Goal: Navigation & Orientation: Find specific page/section

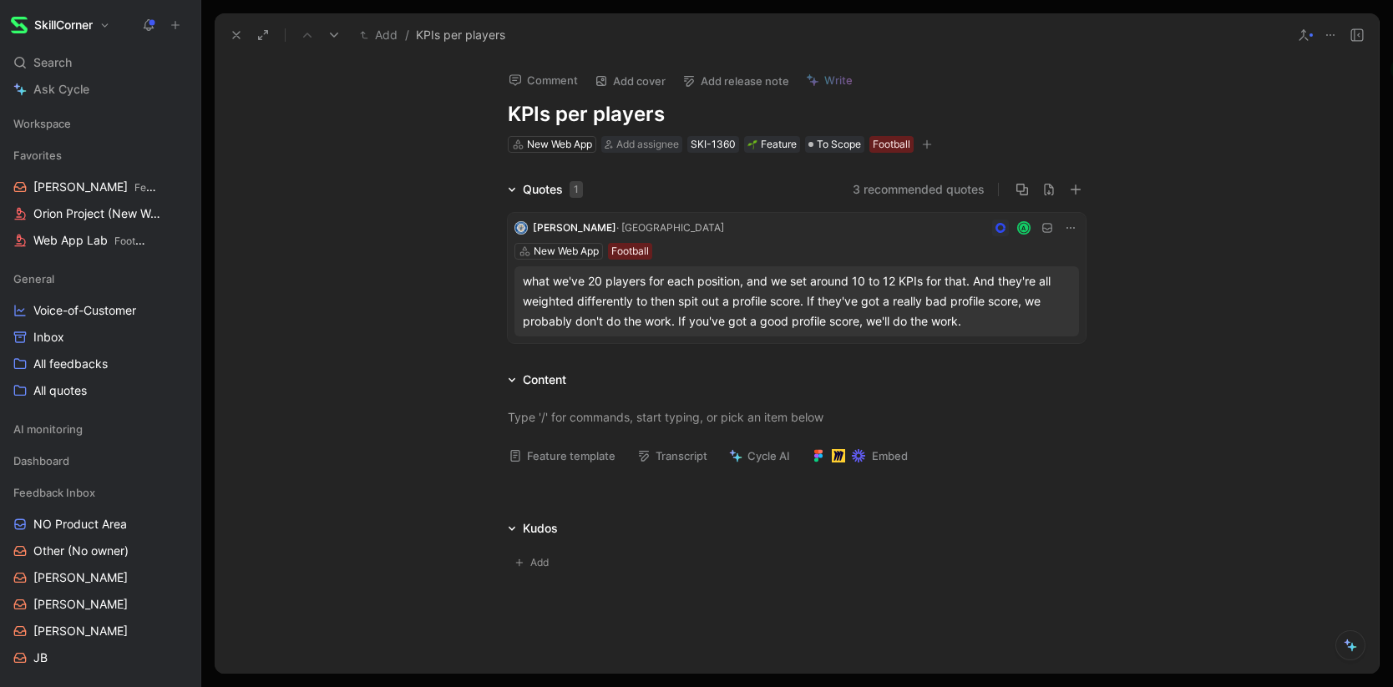
click at [235, 33] on use at bounding box center [236, 35] width 7 height 7
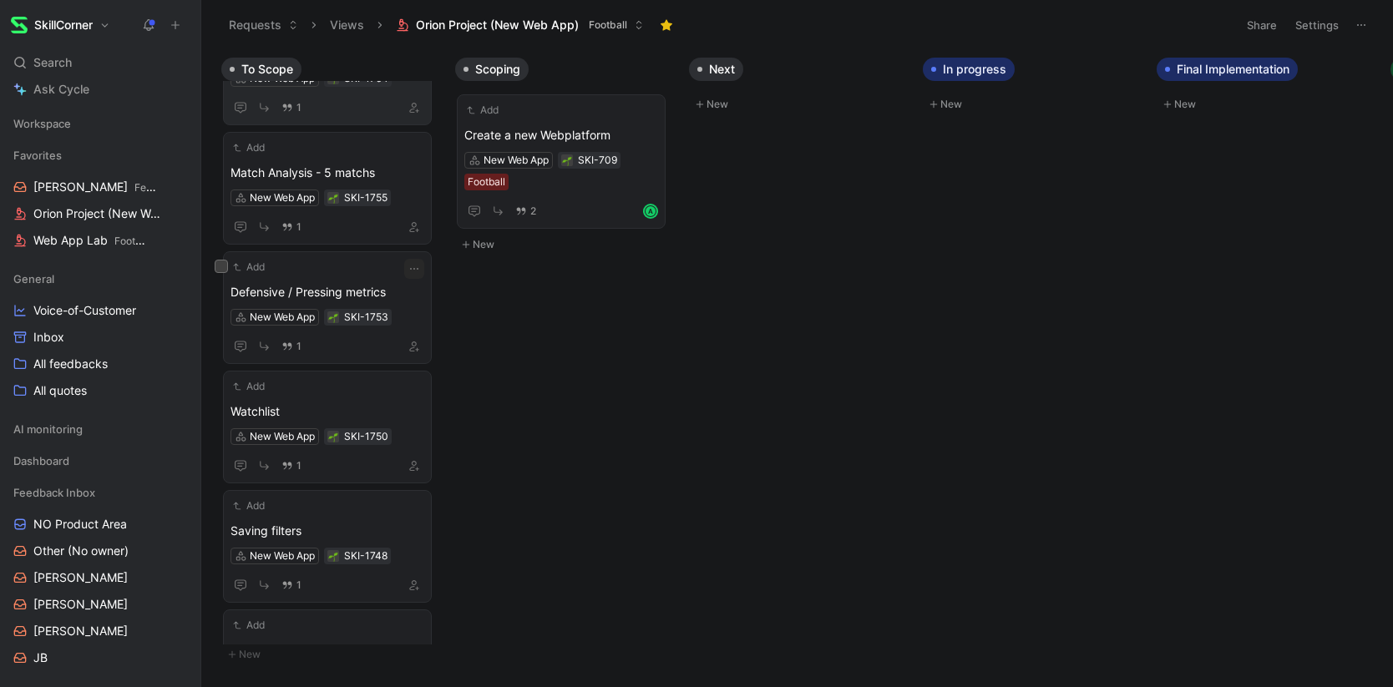
scroll to position [63, 0]
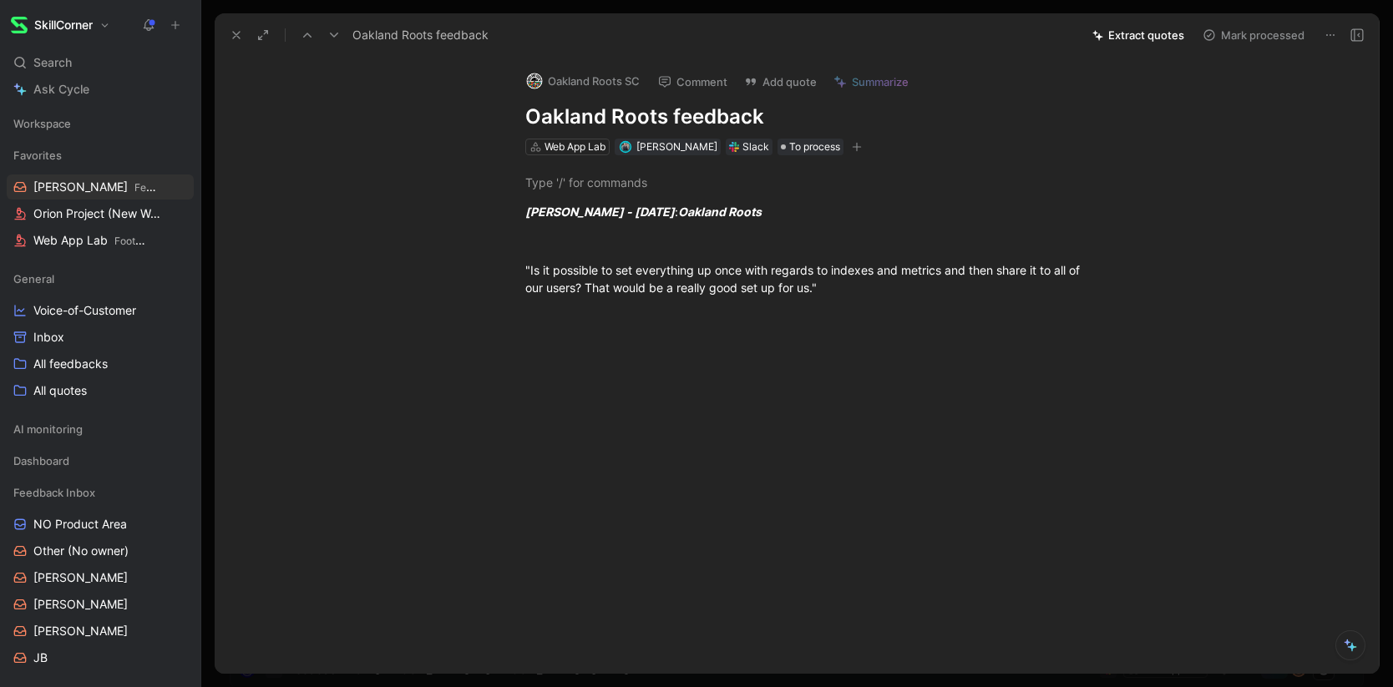
click at [228, 28] on button at bounding box center [236, 34] width 23 height 23
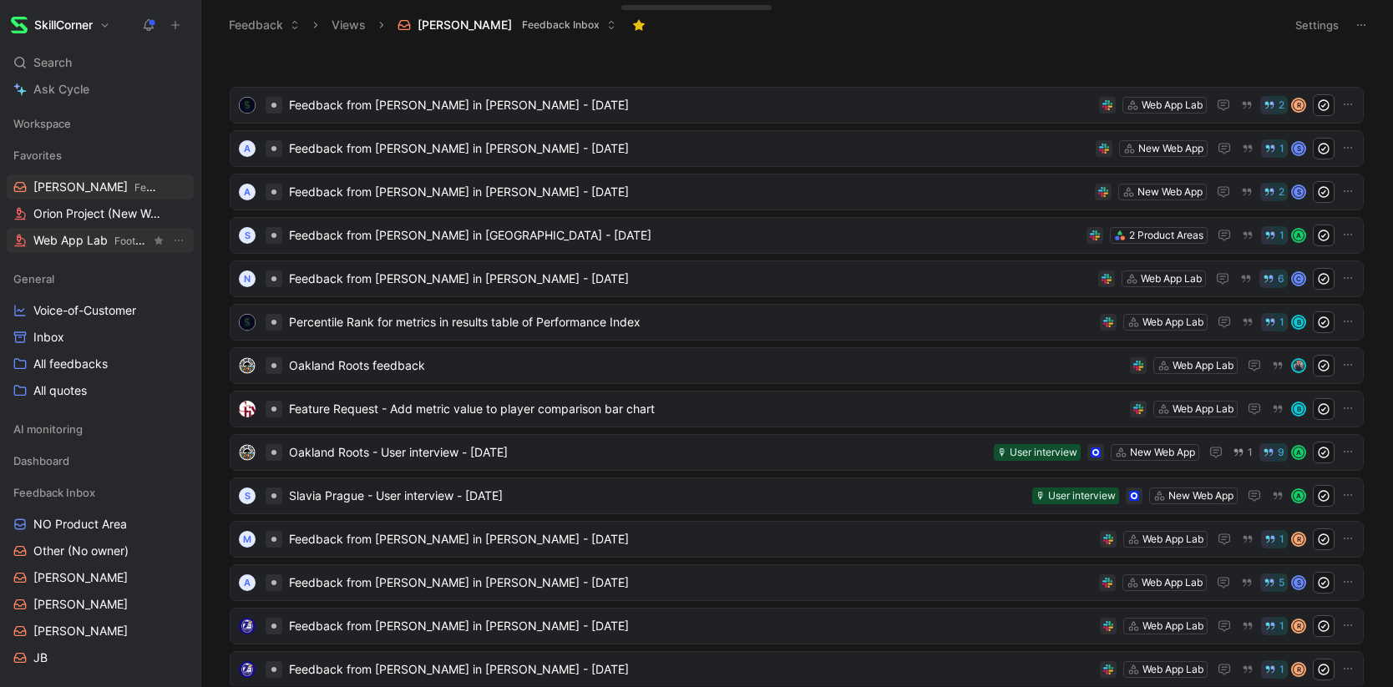
click at [69, 245] on span "Web App Lab Football" at bounding box center [91, 241] width 117 height 18
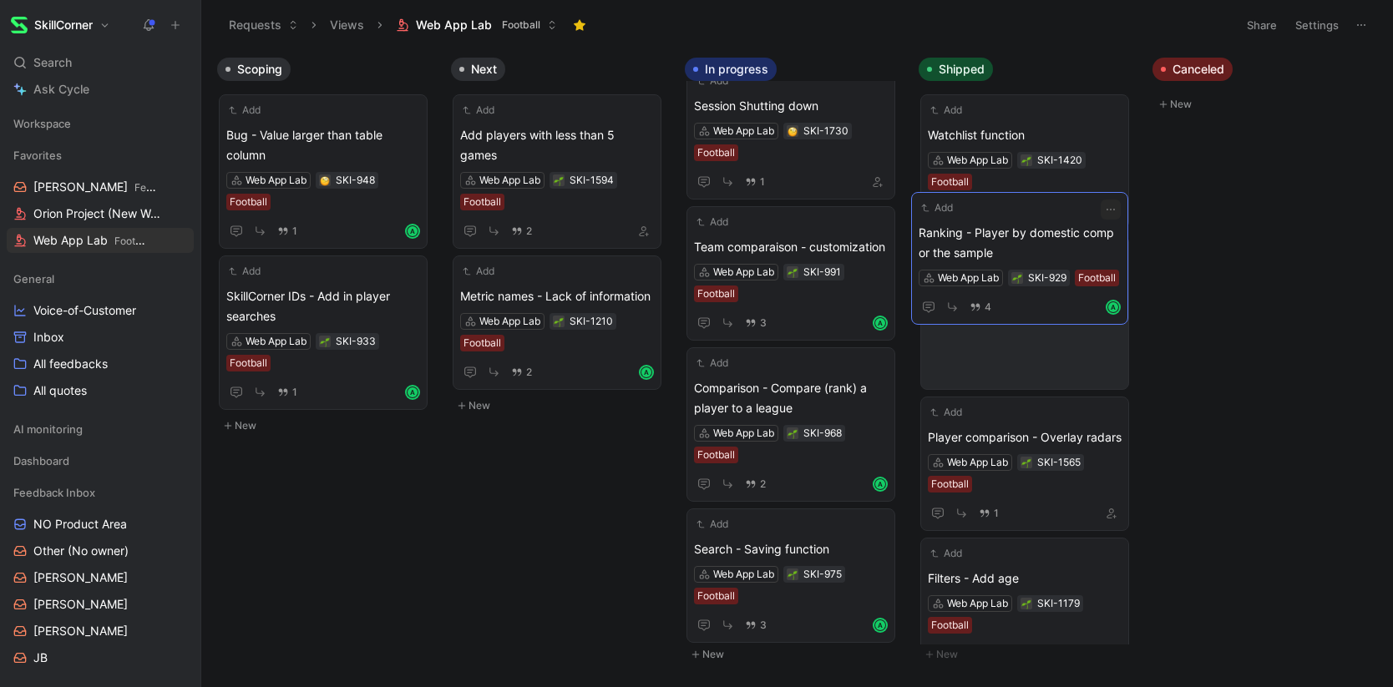
scroll to position [388, 0]
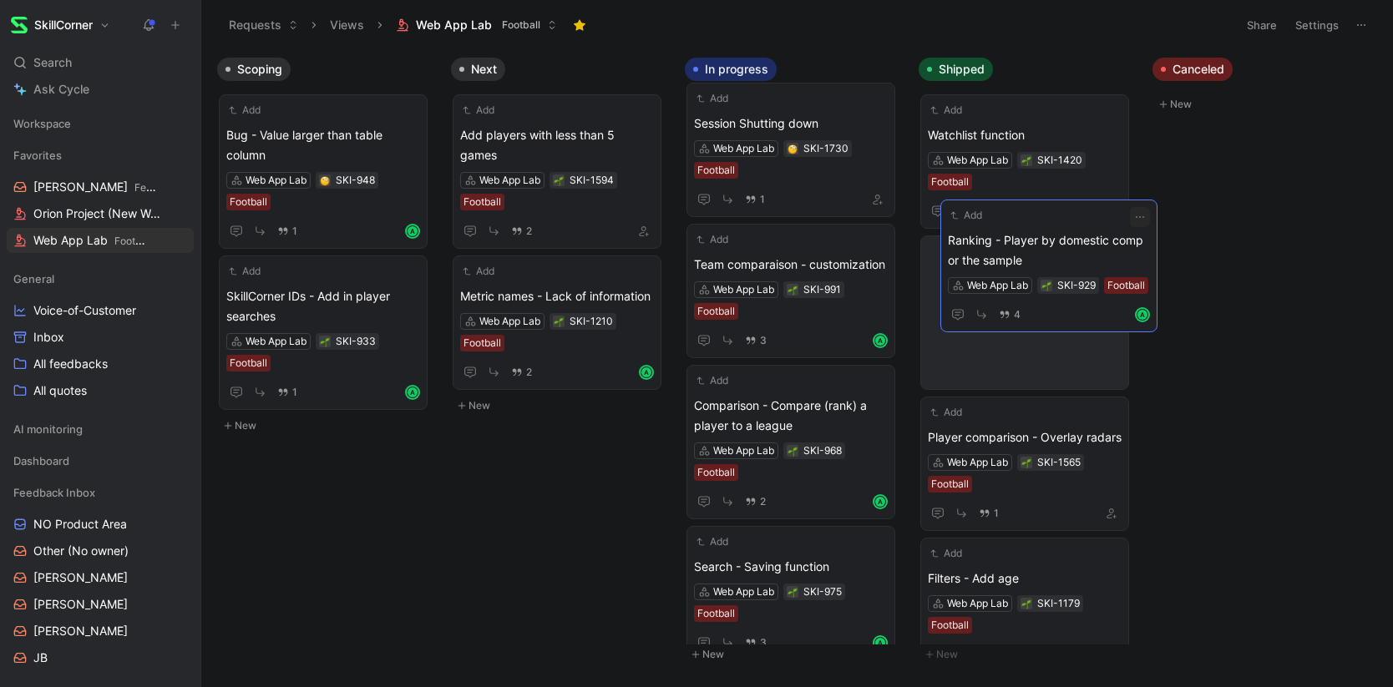
drag, startPoint x: 802, startPoint y: 255, endPoint x: 1054, endPoint y: 253, distance: 252.2
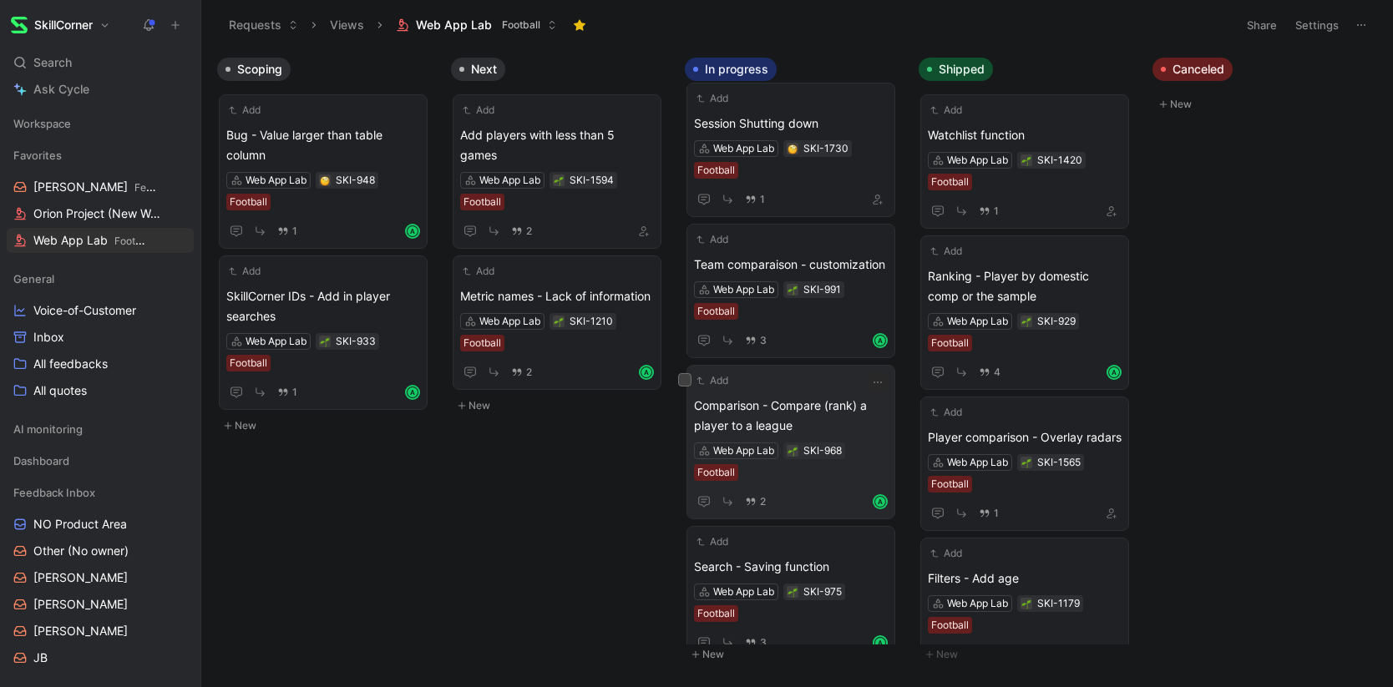
click at [806, 396] on span "Comparison - Compare (rank) a player to a league" at bounding box center [791, 416] width 194 height 40
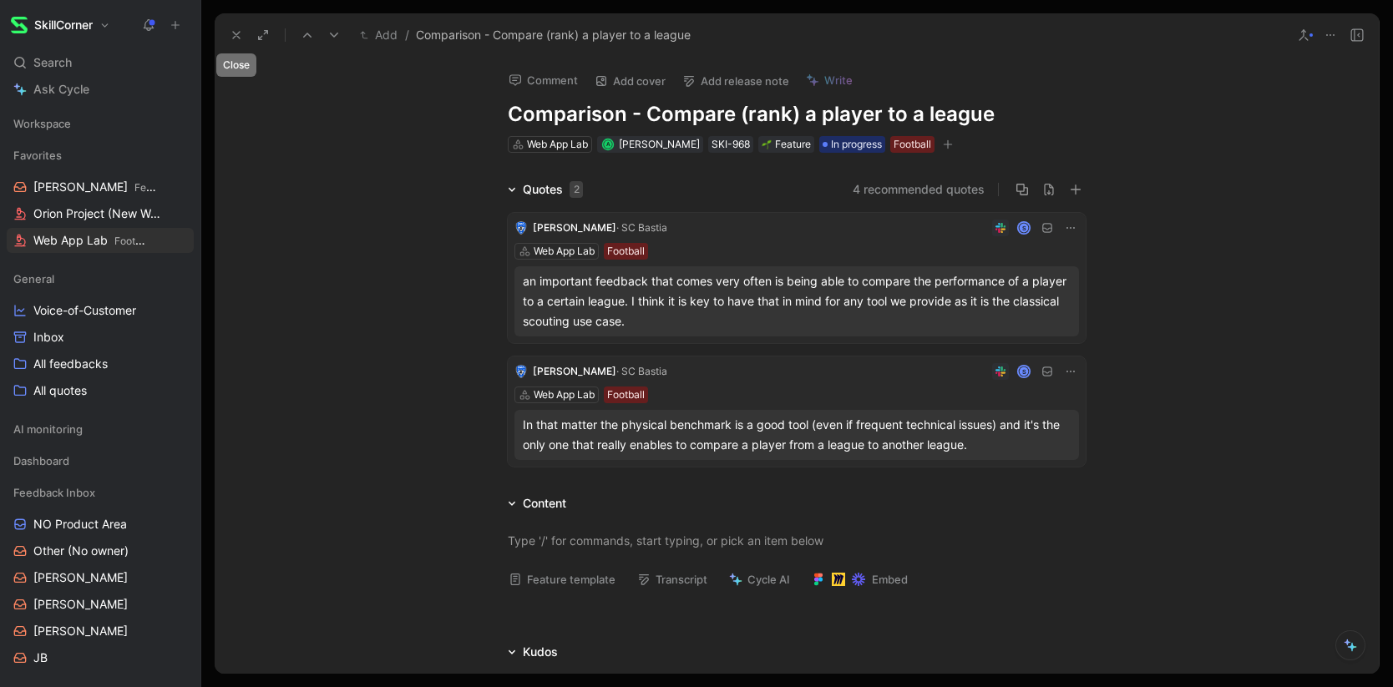
click at [234, 34] on icon at bounding box center [236, 34] width 13 height 13
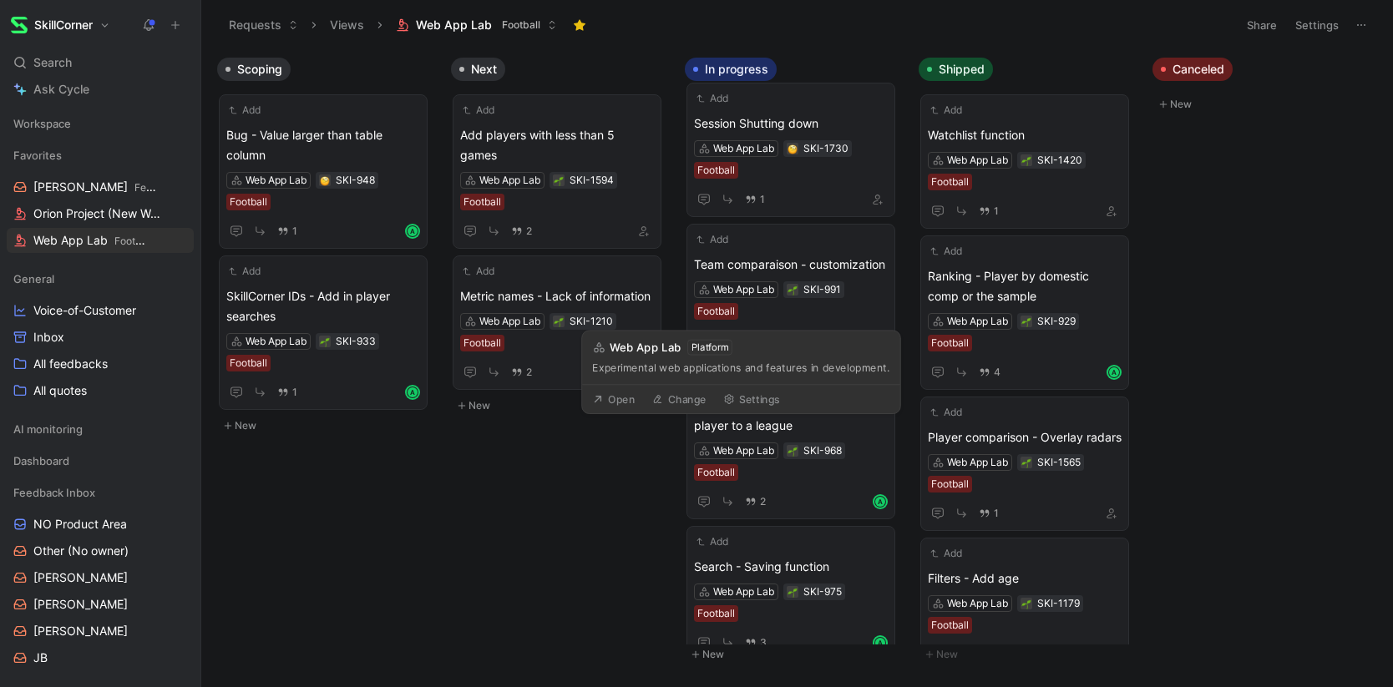
click at [541, 522] on div "To Scope Add Filters - Nationality Web App Lab SKI-1773 Football 1 Add Filters …" at bounding box center [796, 367] width 1191 height 637
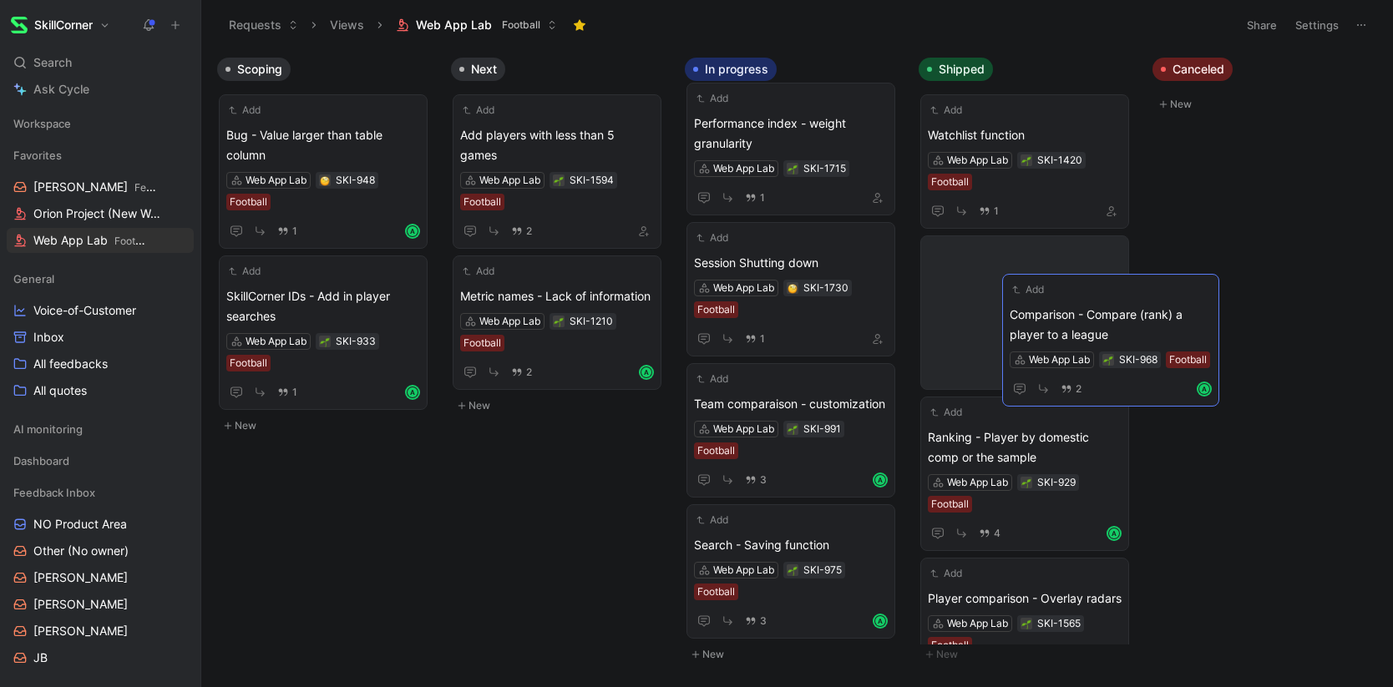
scroll to position [227, 0]
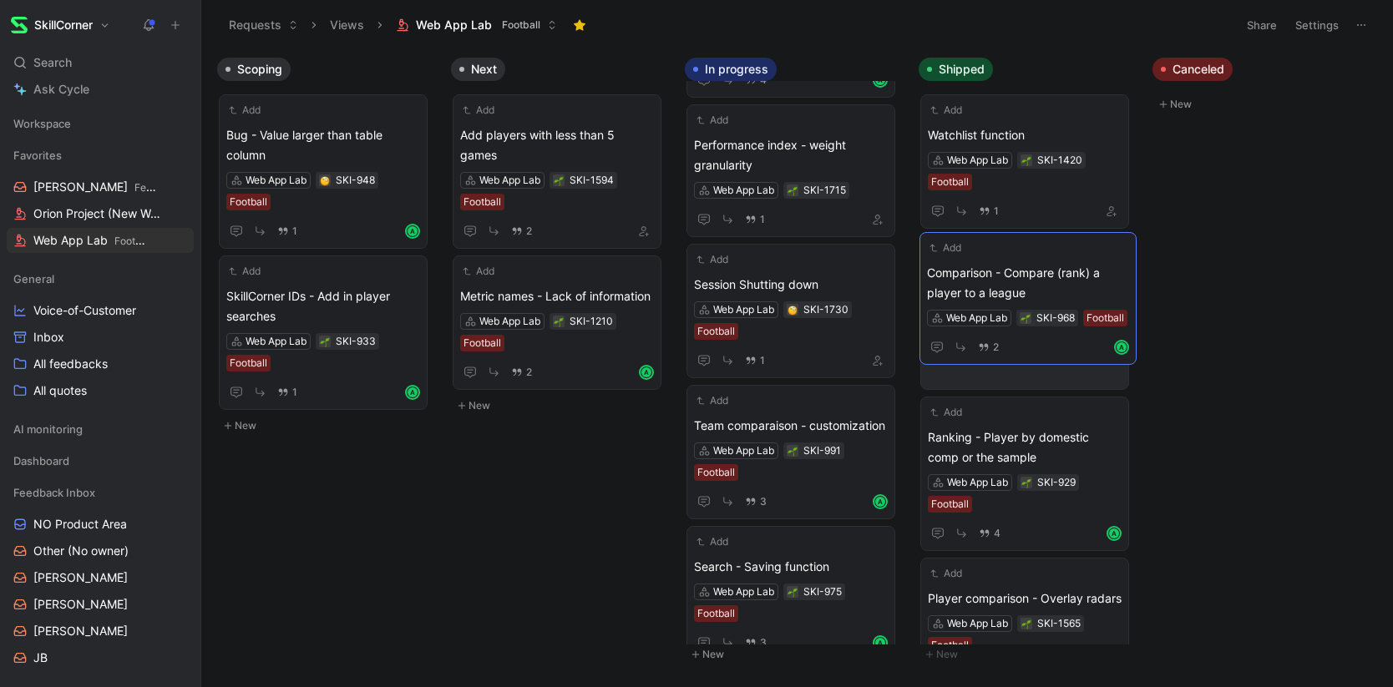
drag, startPoint x: 783, startPoint y: 394, endPoint x: 1017, endPoint y: 285, distance: 258.1
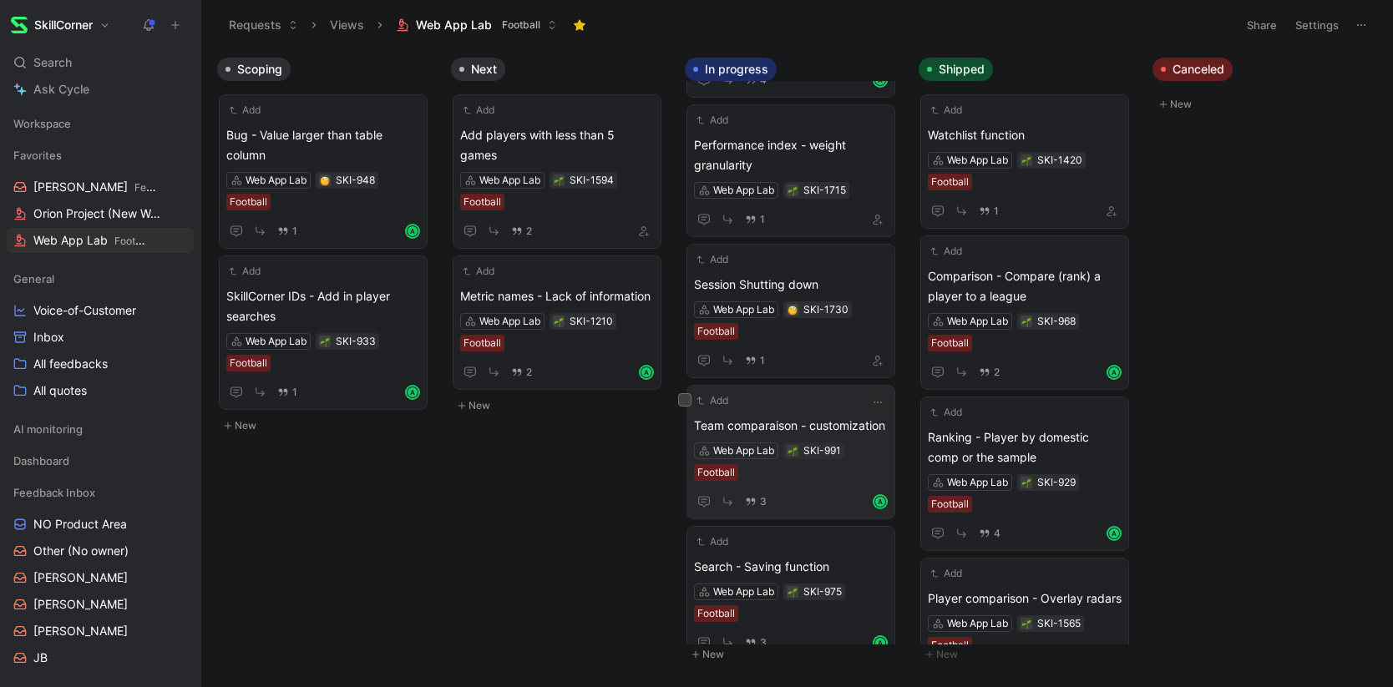
click at [857, 419] on span "Team comparaison - customization" at bounding box center [791, 426] width 194 height 20
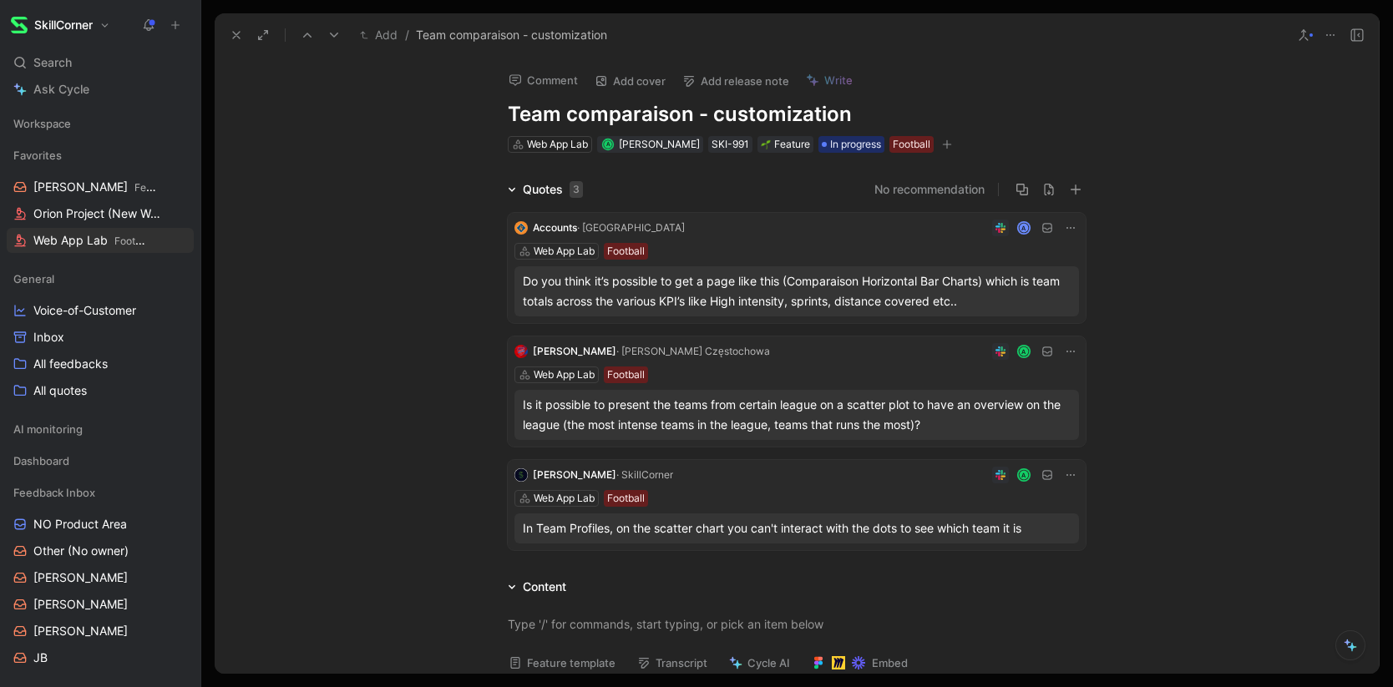
click at [238, 37] on use at bounding box center [236, 35] width 7 height 7
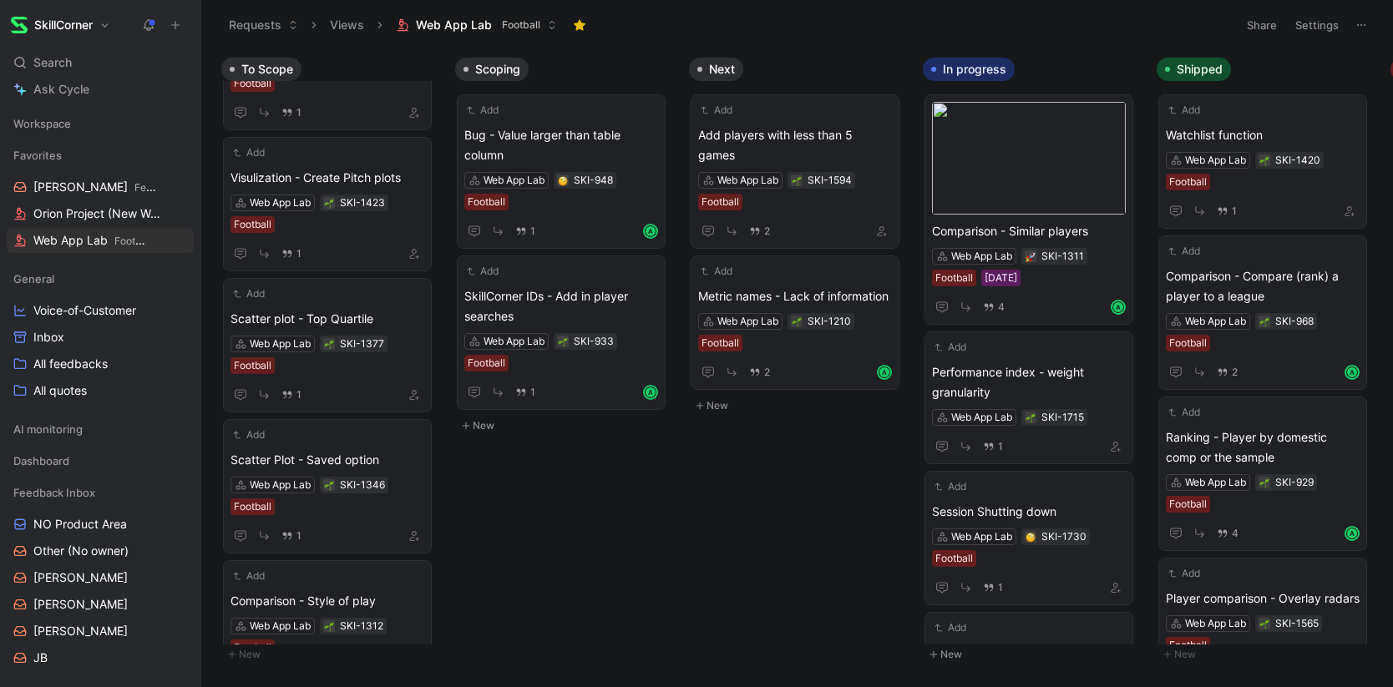
scroll to position [1897, 0]
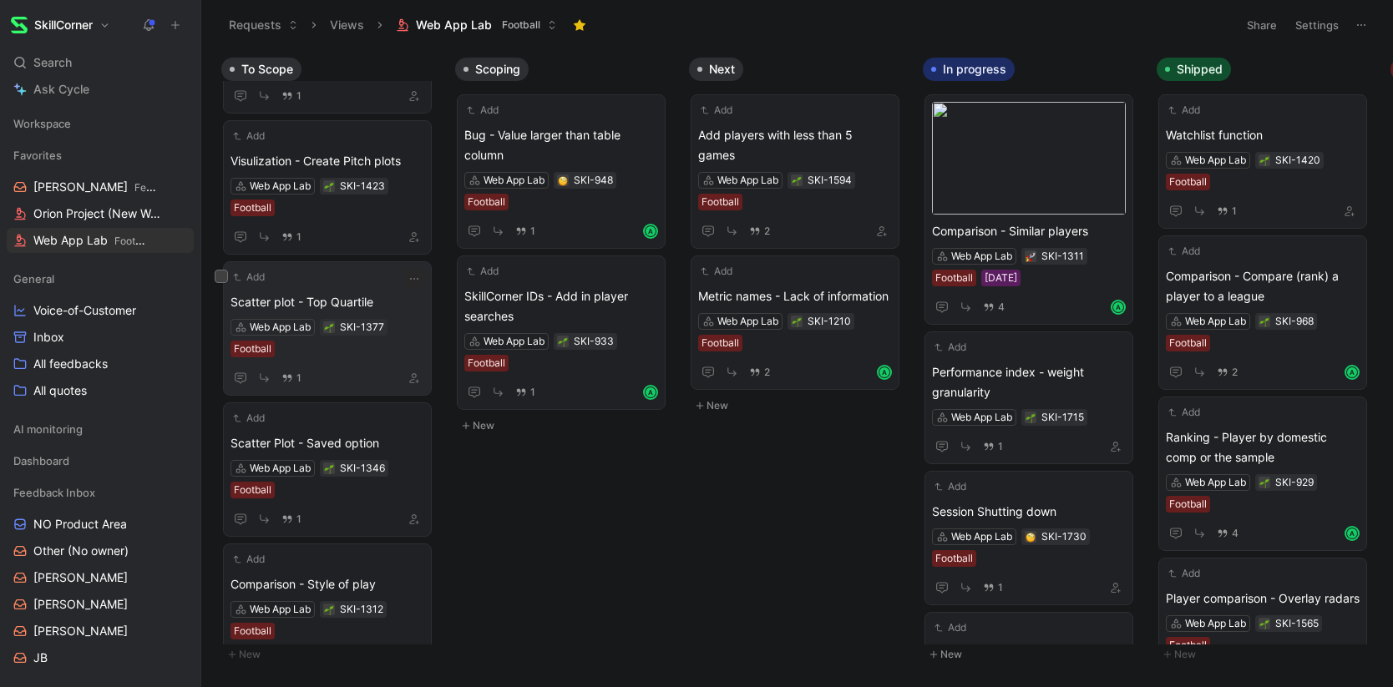
click at [322, 363] on div "Scatter plot - Top Quartile Web App Lab SKI-1377 Football 1" at bounding box center [327, 340] width 194 height 96
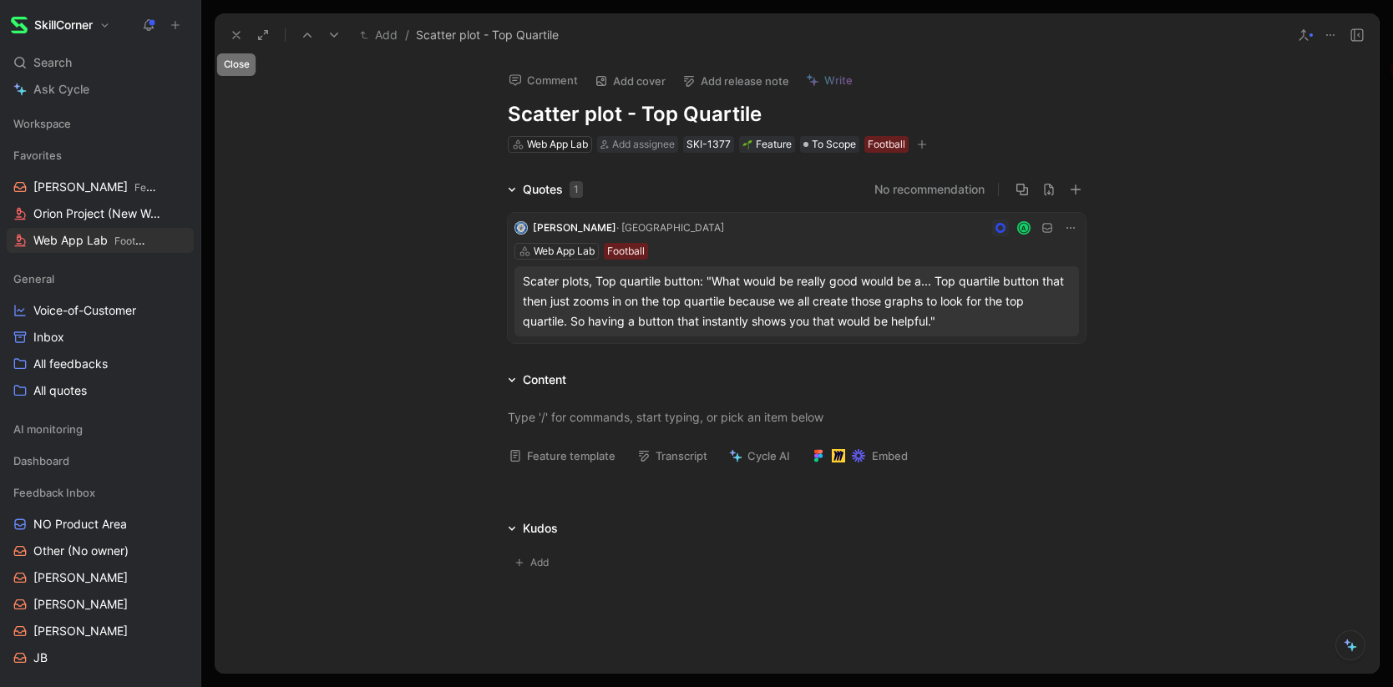
click at [230, 36] on icon at bounding box center [236, 34] width 13 height 13
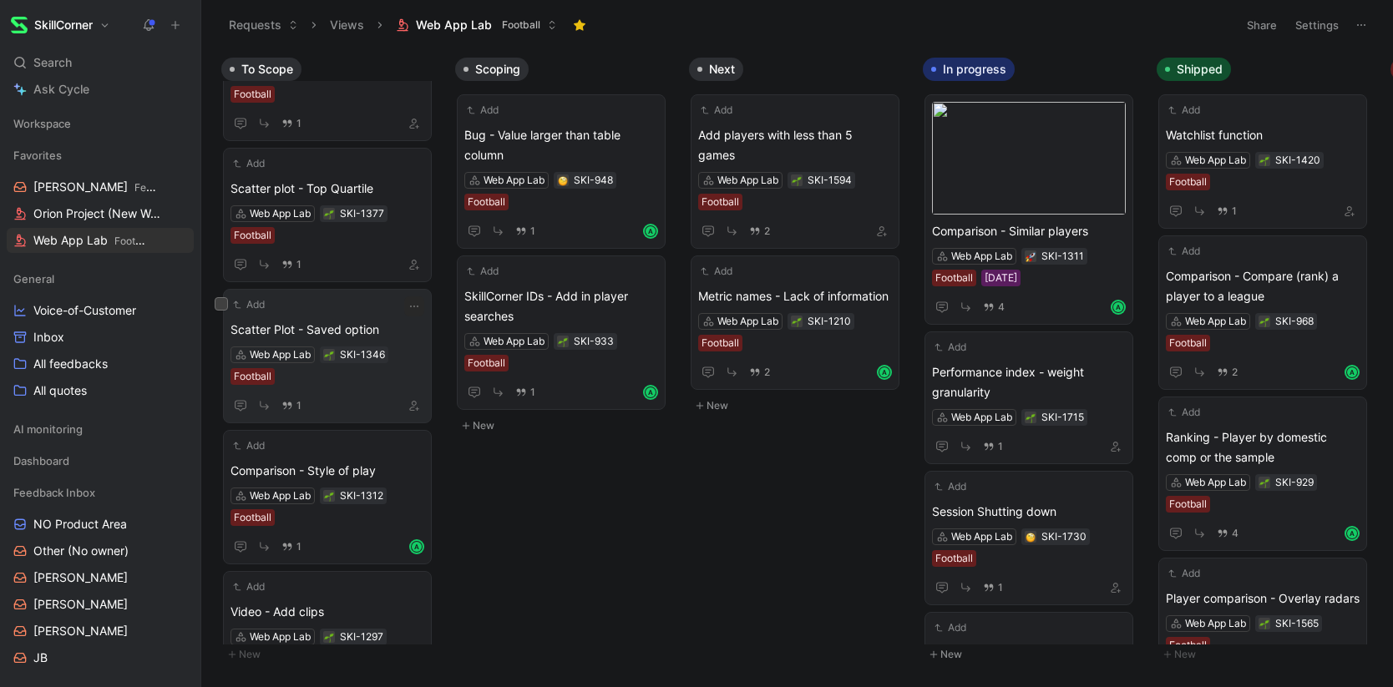
scroll to position [1928, 0]
click at [354, 387] on div "Scatter Plot - Saved option Web App Lab SKI-1346 Football 1" at bounding box center [327, 367] width 194 height 96
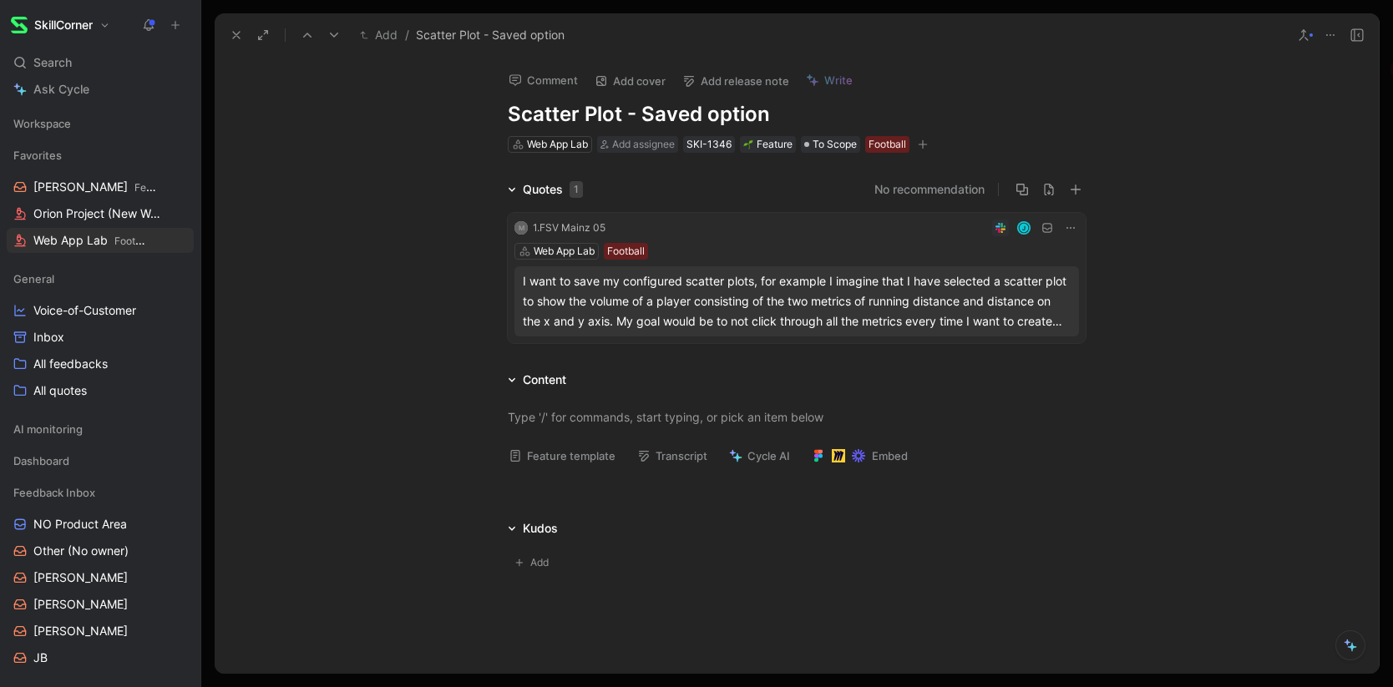
click at [235, 39] on icon at bounding box center [236, 34] width 13 height 13
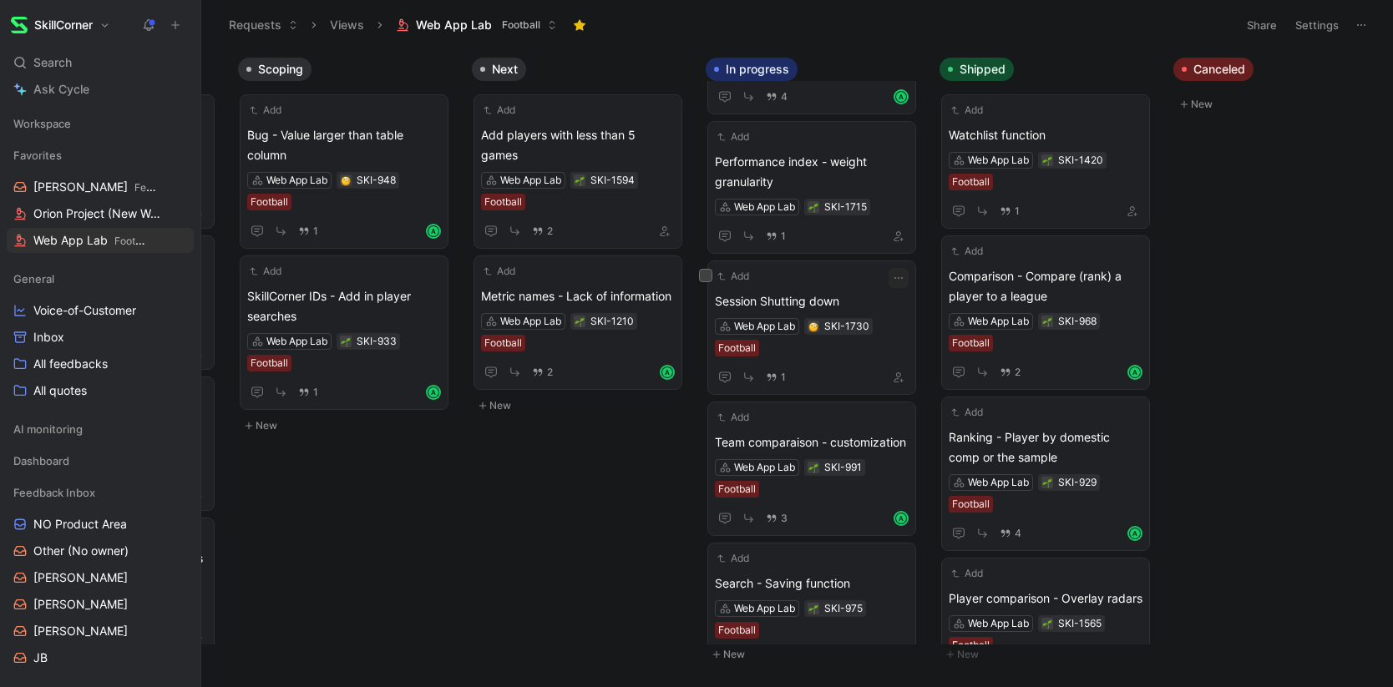
scroll to position [227, 0]
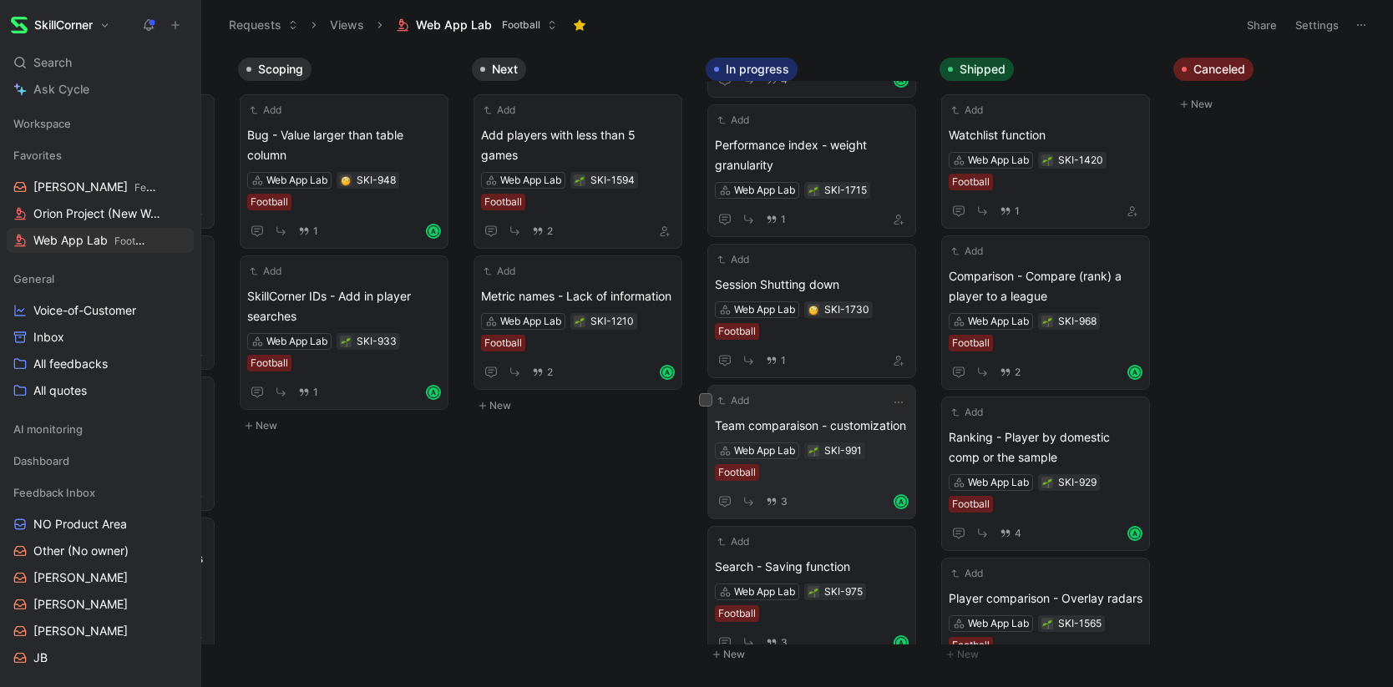
click at [806, 416] on span "Team comparaison - customization" at bounding box center [812, 426] width 194 height 20
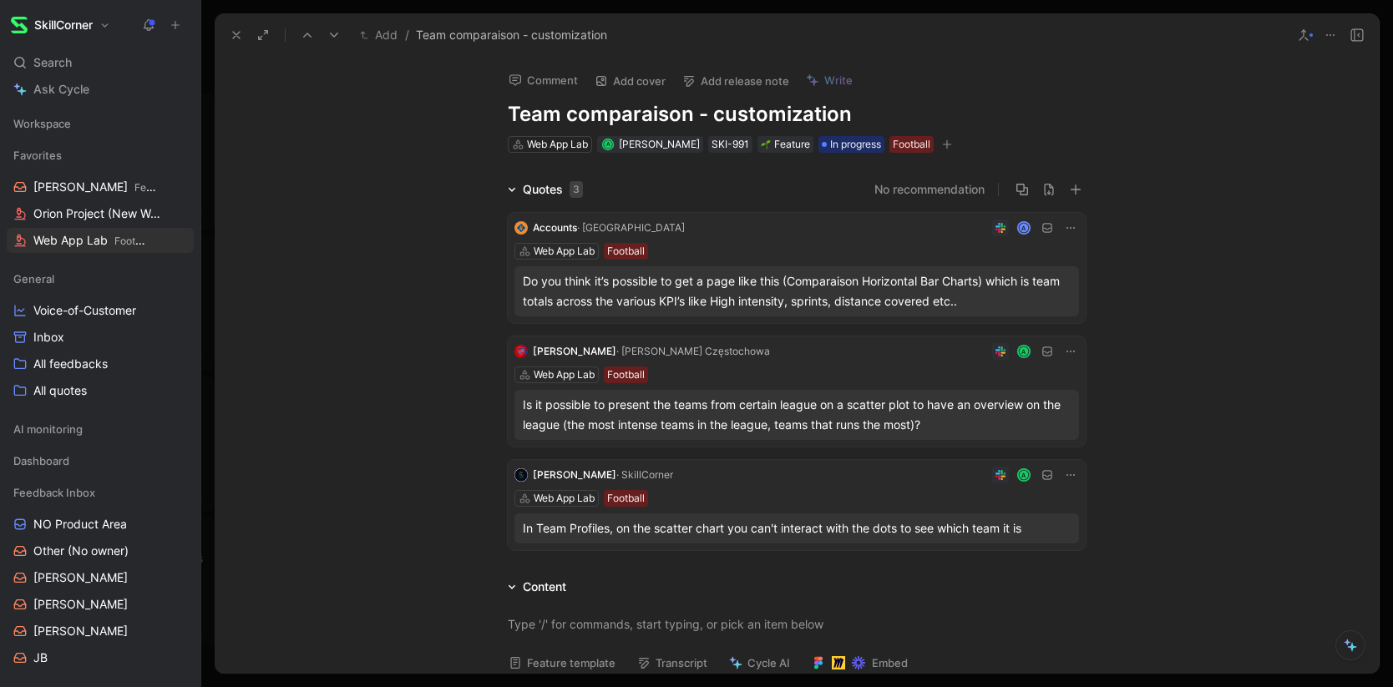
click at [234, 36] on use at bounding box center [236, 35] width 7 height 7
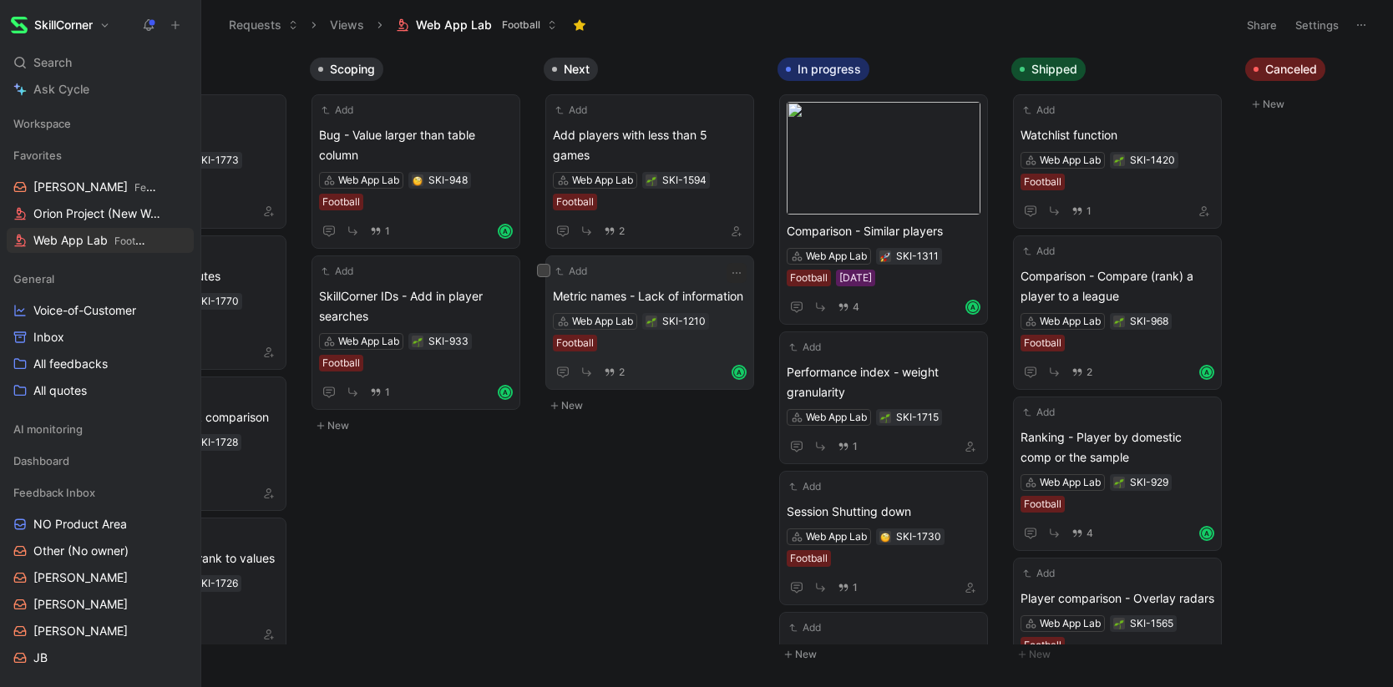
scroll to position [0, 139]
